Goal: Information Seeking & Learning: Learn about a topic

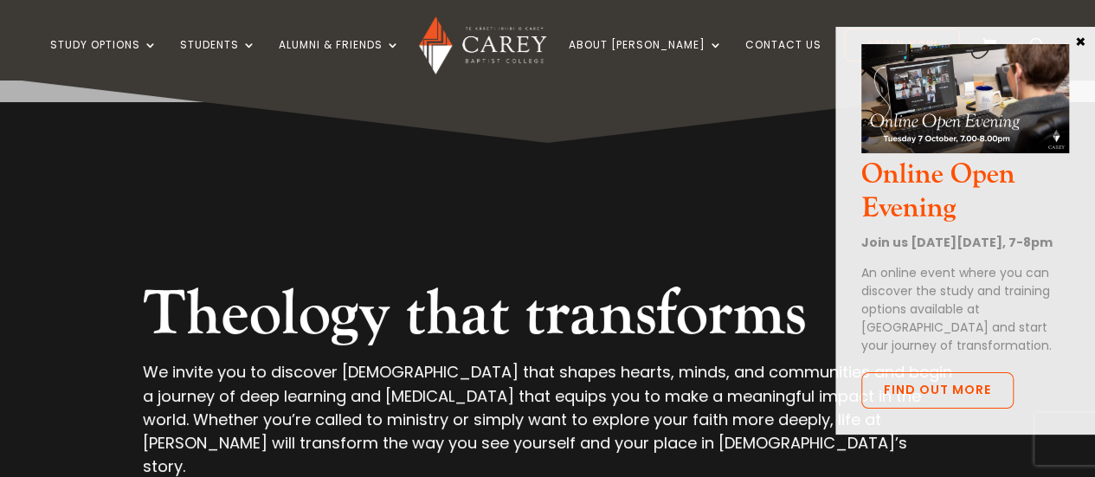
click at [1082, 40] on button "×" at bounding box center [1080, 41] width 17 height 16
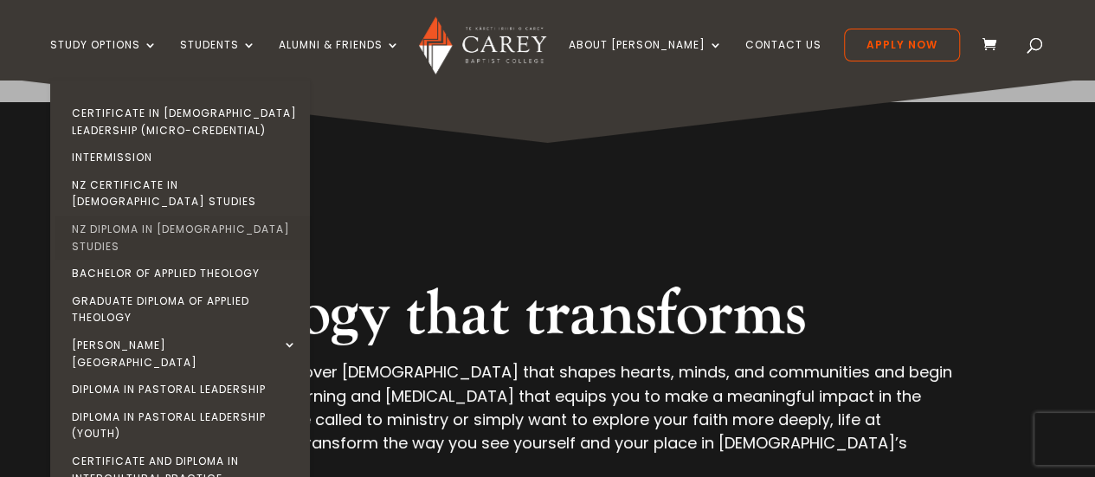
click at [168, 216] on link "NZ Diploma in [DEMOGRAPHIC_DATA] Studies" at bounding box center [185, 238] width 260 height 44
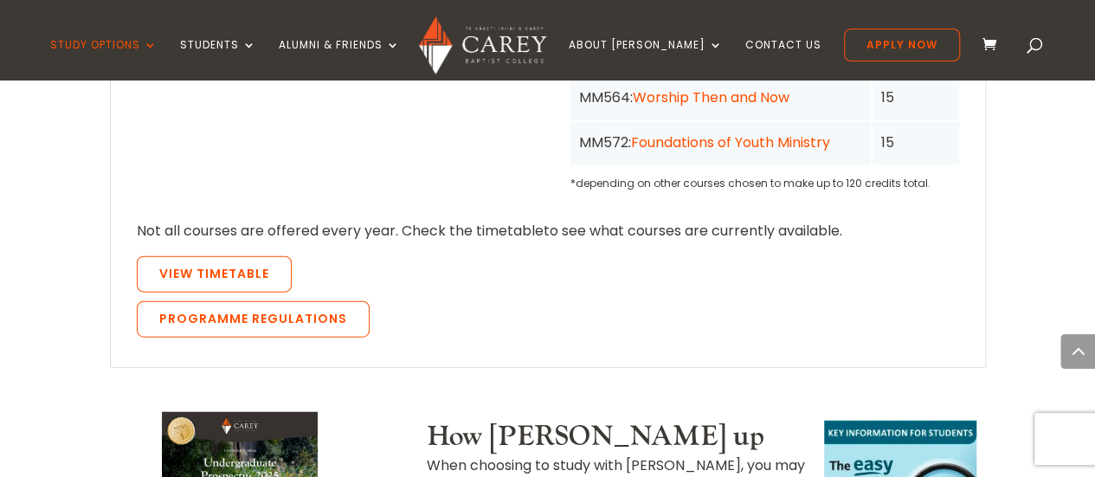
scroll to position [1870, 0]
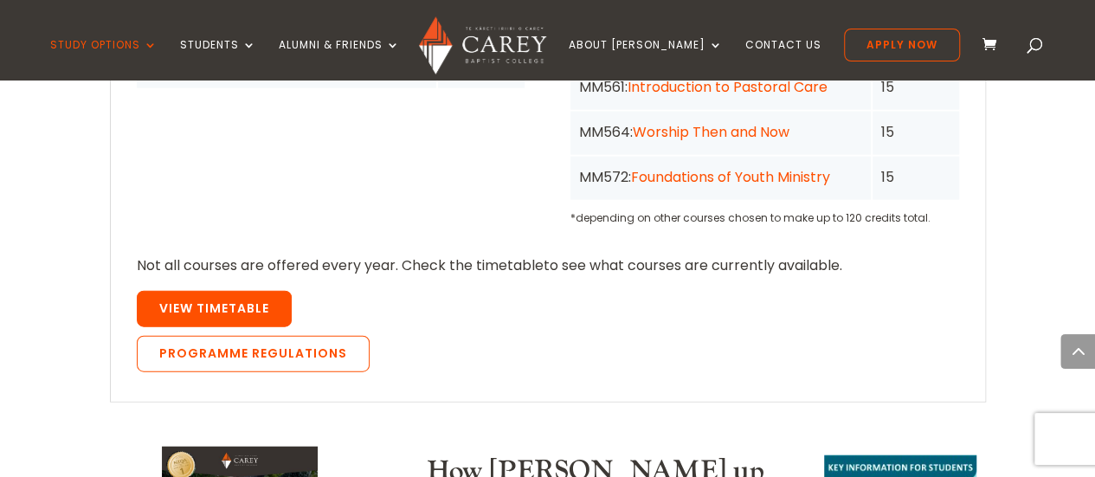
click at [205, 291] on link "View Timetable" at bounding box center [214, 309] width 155 height 36
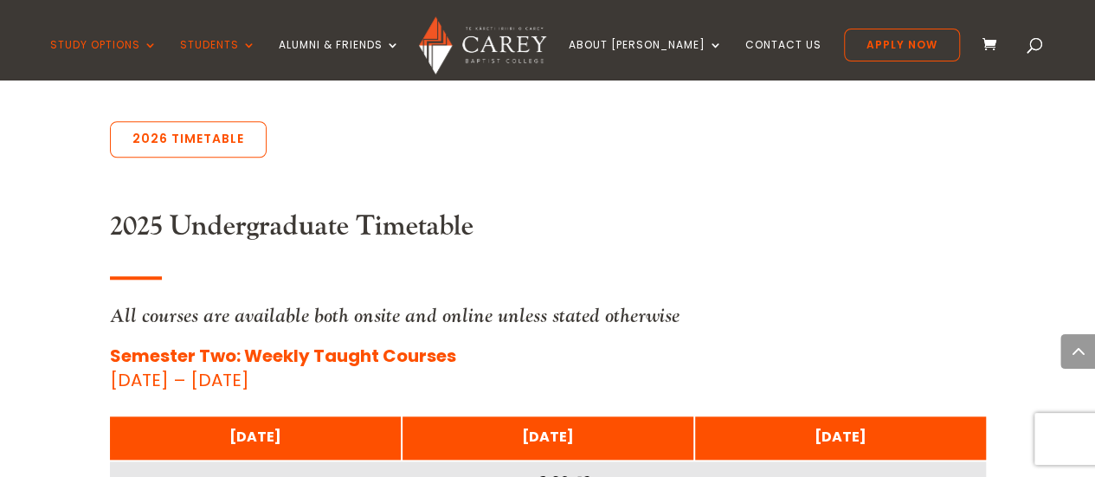
scroll to position [762, 0]
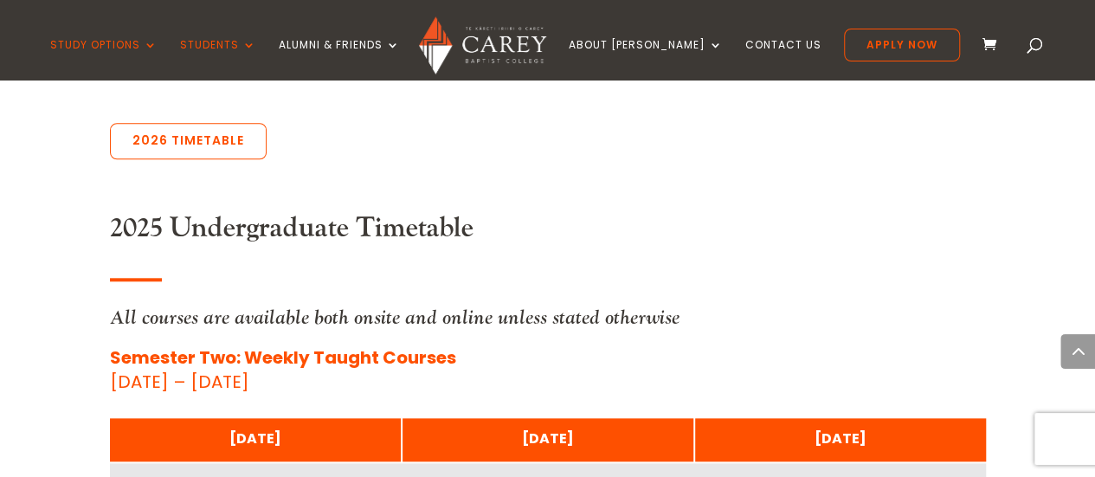
click at [205, 135] on link "2026 Timetable" at bounding box center [188, 141] width 157 height 36
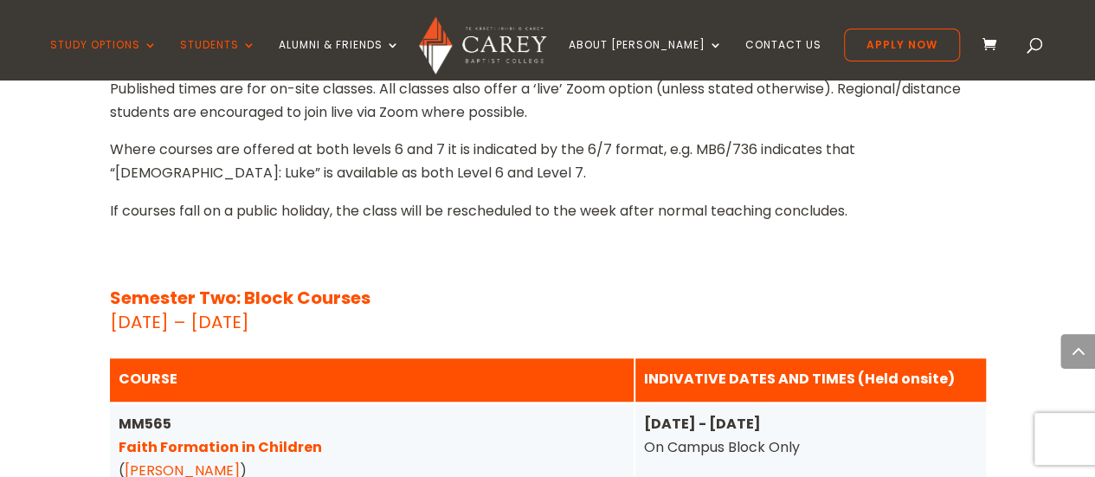
scroll to position [6917, 0]
